Goal: Find specific page/section: Find specific page/section

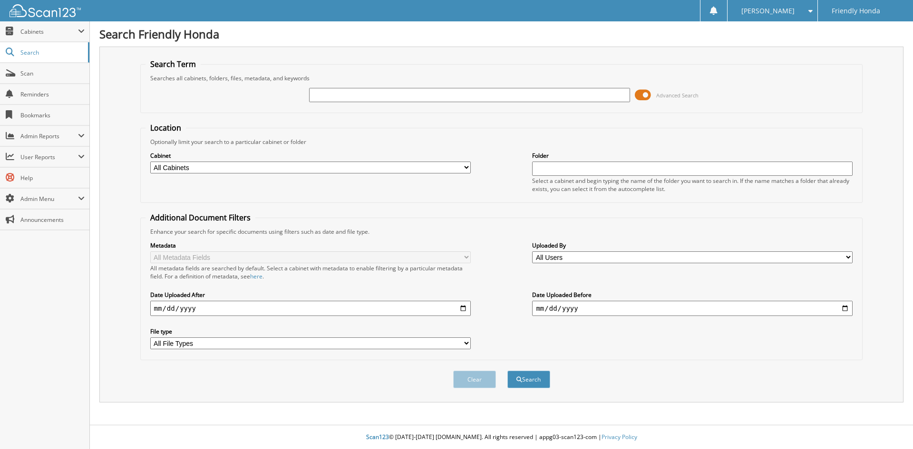
click at [366, 95] on input "text" at bounding box center [469, 95] width 320 height 14
type input "230496"
click at [507, 371] on button "Search" at bounding box center [528, 380] width 43 height 18
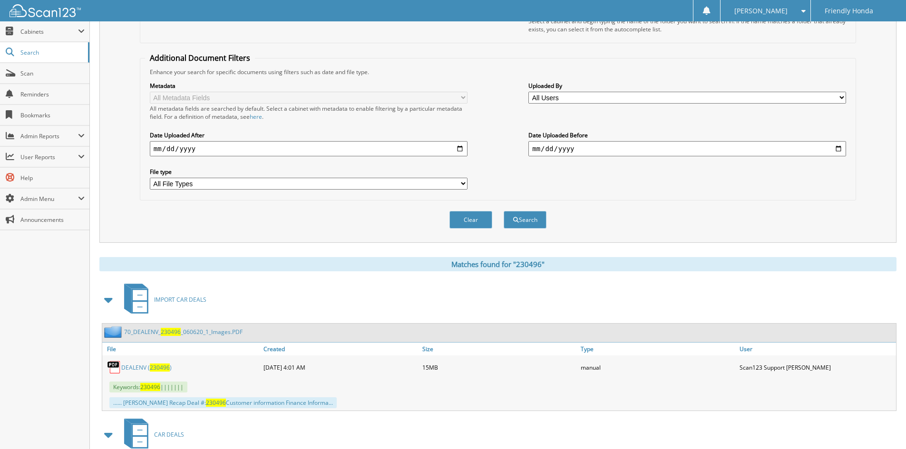
scroll to position [190, 0]
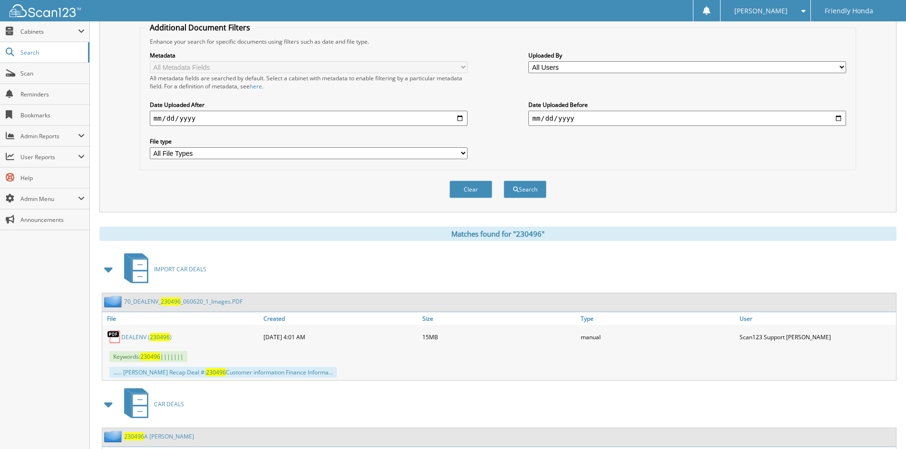
click at [197, 272] on span "IMPORT CAR DEALS" at bounding box center [180, 269] width 52 height 8
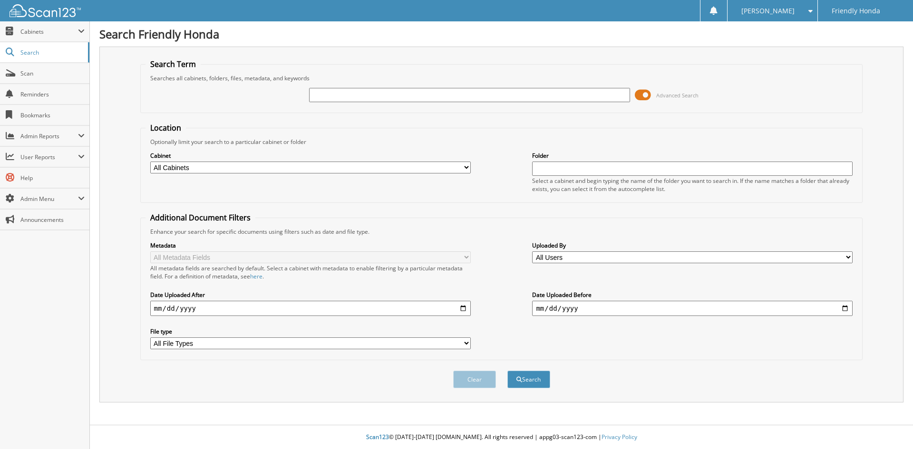
click at [445, 90] on input "text" at bounding box center [469, 95] width 320 height 14
type input "230496"
click at [507, 371] on button "Search" at bounding box center [528, 380] width 43 height 18
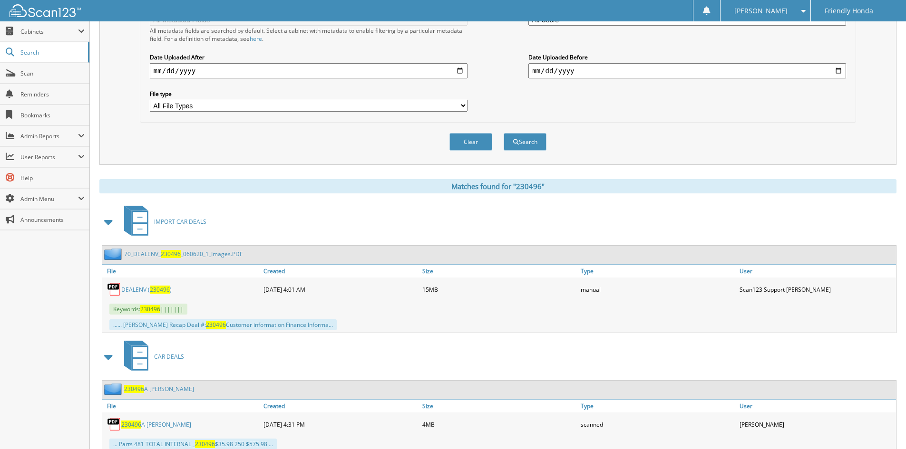
scroll to position [285, 0]
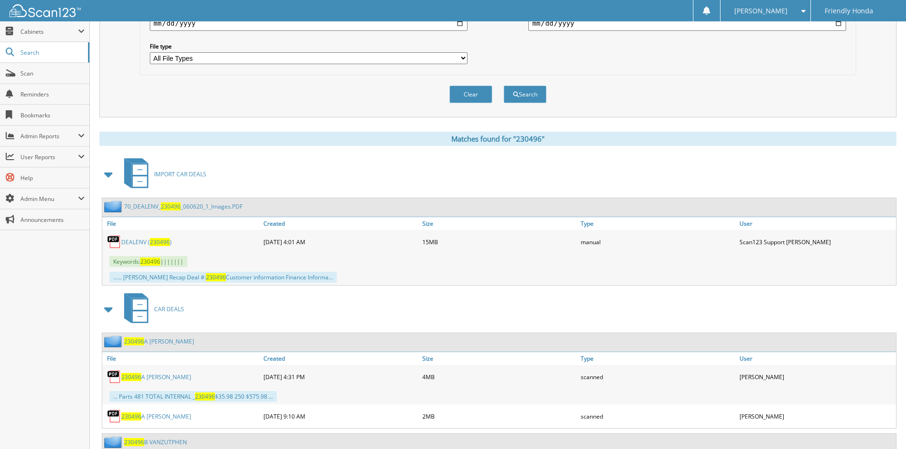
click at [130, 243] on link "DEALENV ( 230496 )" at bounding box center [146, 242] width 50 height 8
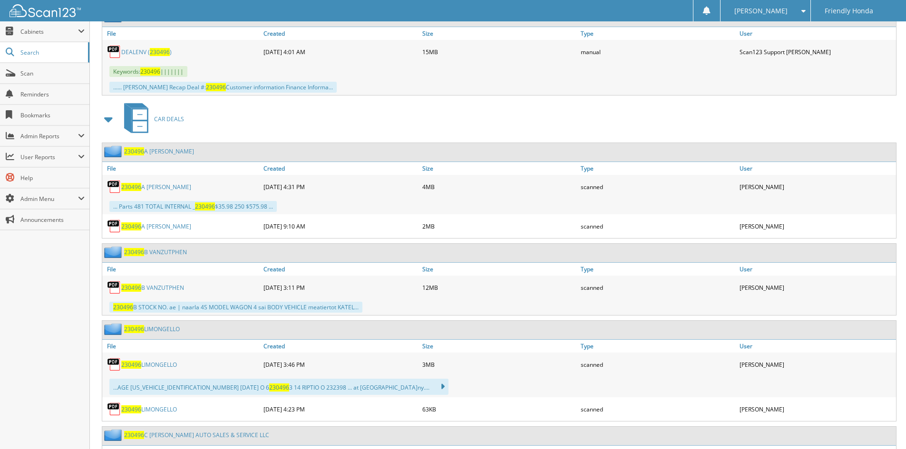
scroll to position [523, 0]
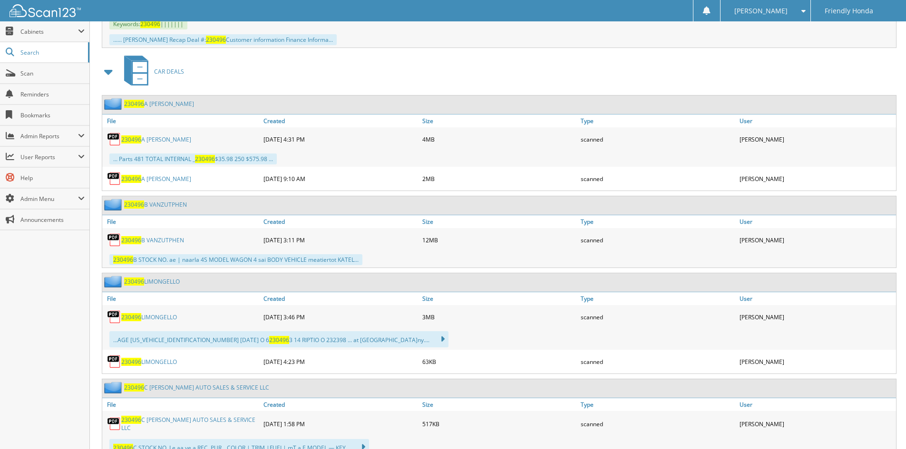
drag, startPoint x: 172, startPoint y: 282, endPoint x: 184, endPoint y: 283, distance: 12.4
click at [172, 282] on link "230496 LIMONGELLO" at bounding box center [152, 282] width 56 height 8
